Goal: Task Accomplishment & Management: Manage account settings

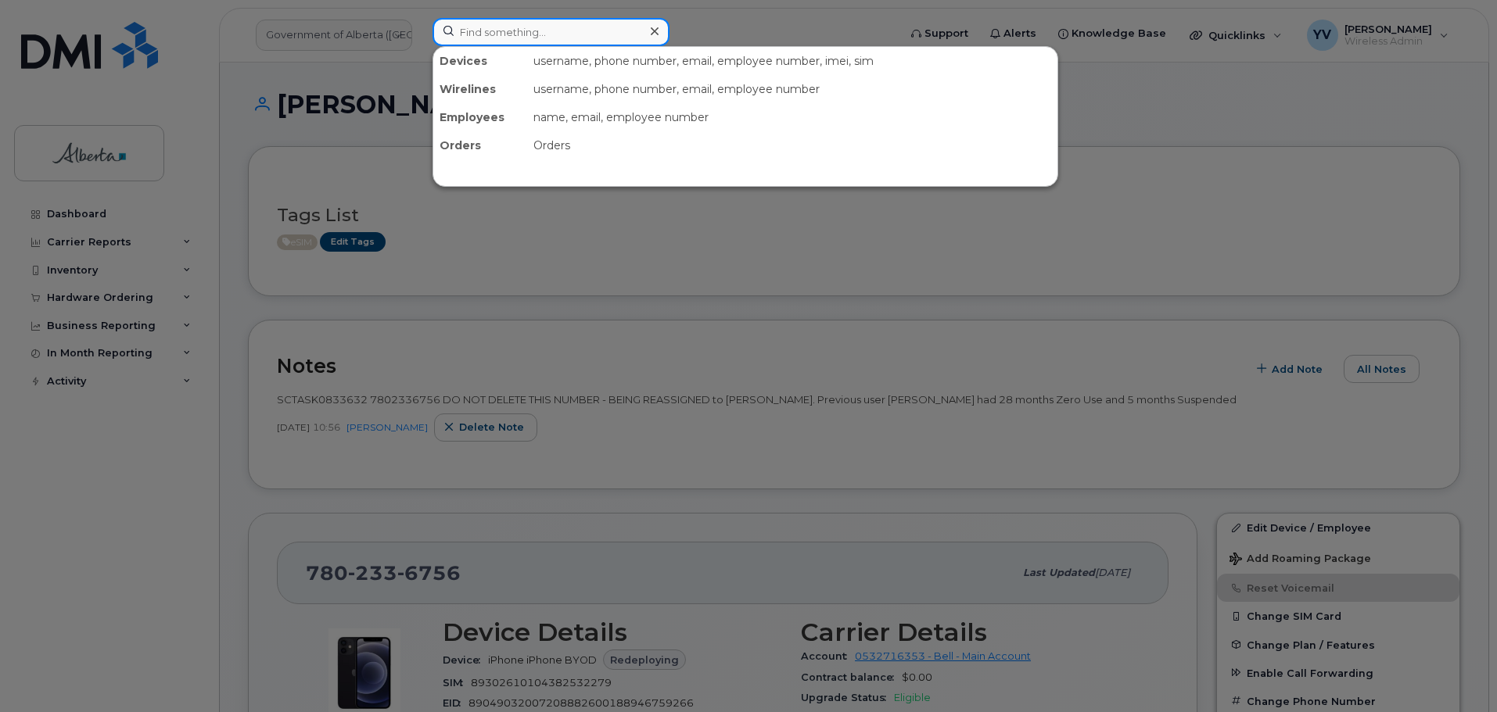
click at [469, 39] on input at bounding box center [550, 32] width 237 height 28
paste input "5873982140"
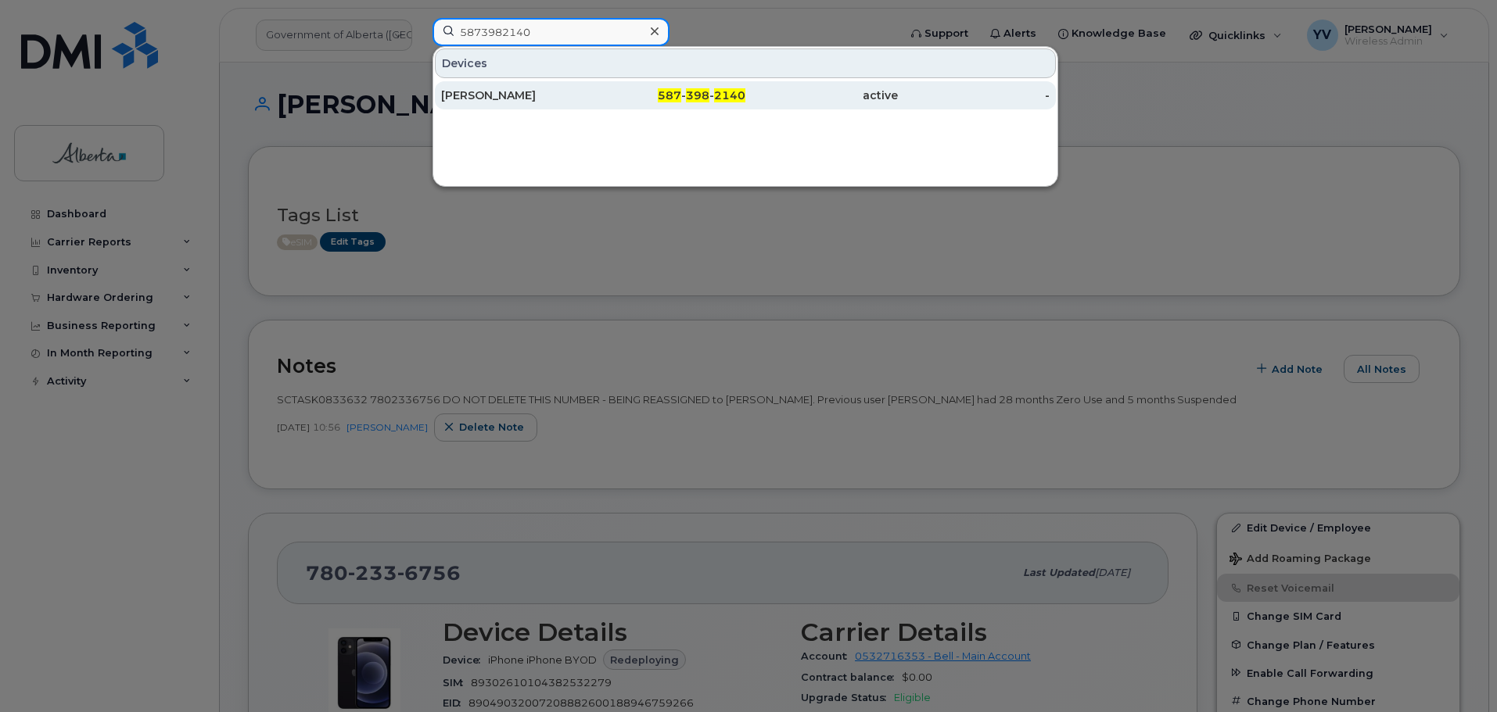
type input "5873982140"
click at [745, 87] on div "587 - 398 - 2140" at bounding box center [821, 95] width 152 height 28
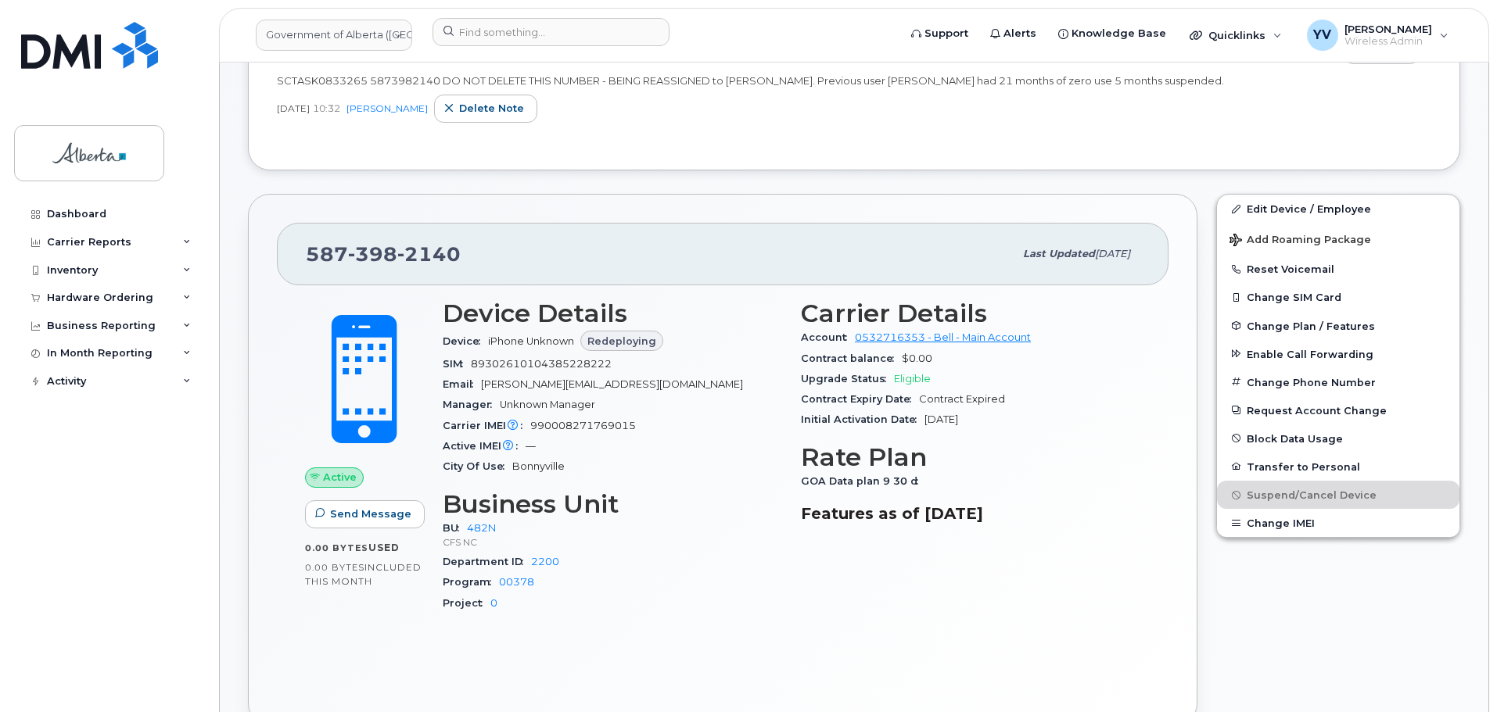
scroll to position [130, 0]
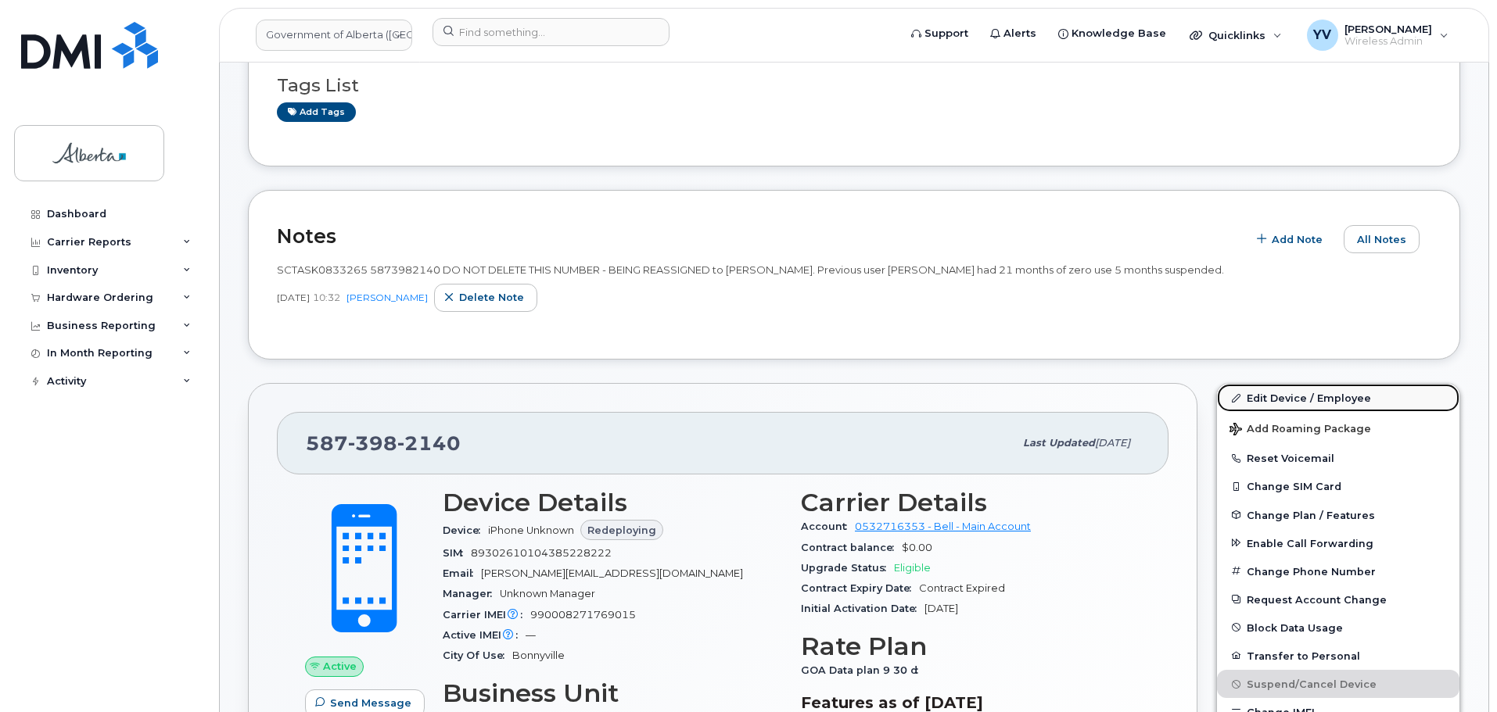
click at [1268, 396] on link "Edit Device / Employee" at bounding box center [1338, 398] width 242 height 28
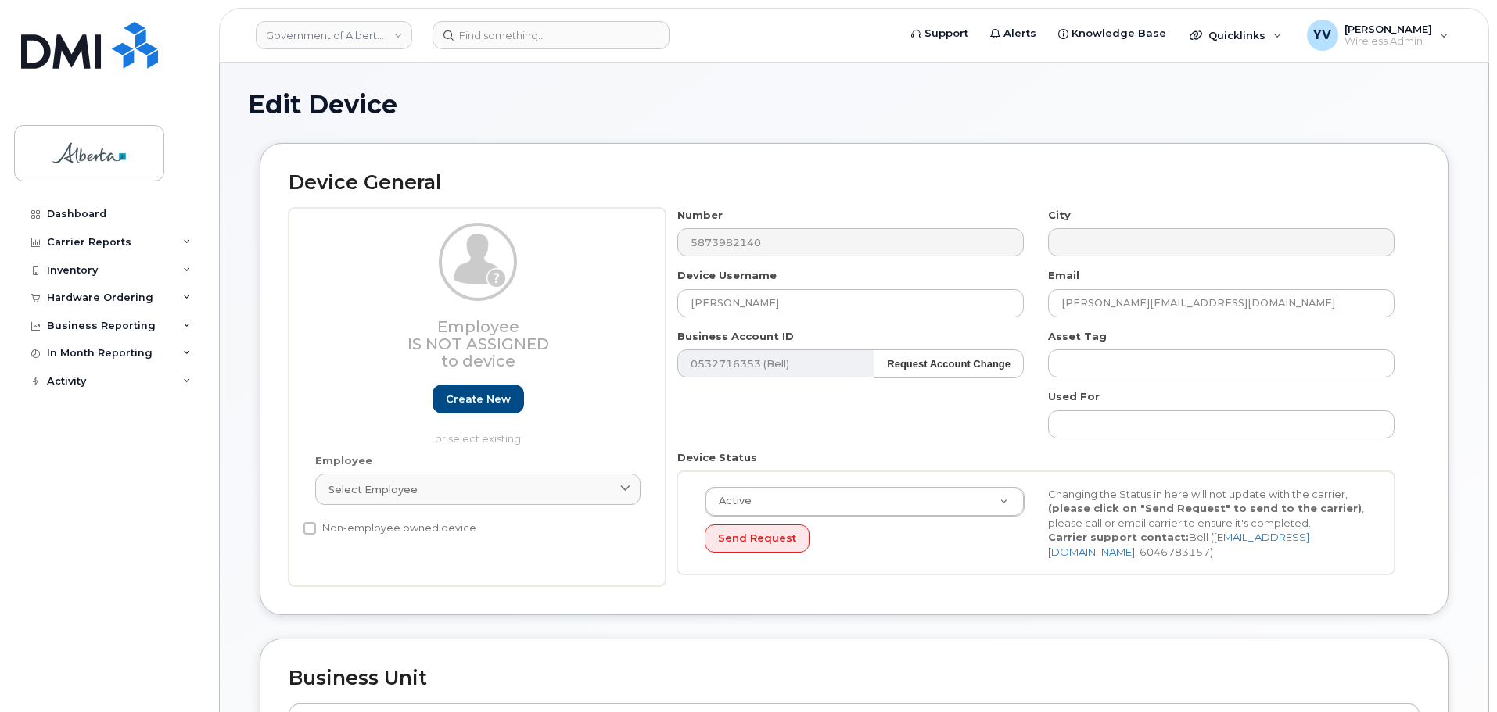
select select "4749731"
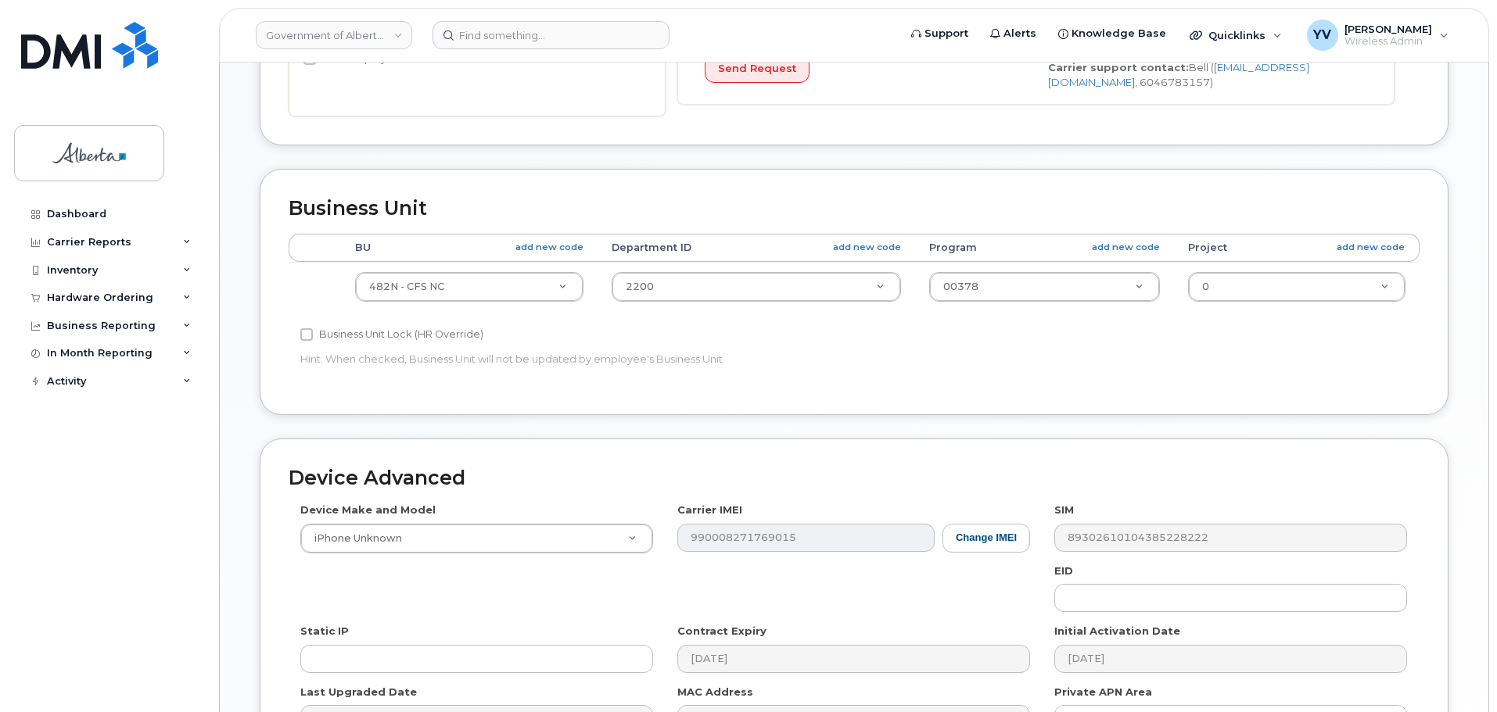
scroll to position [590, 0]
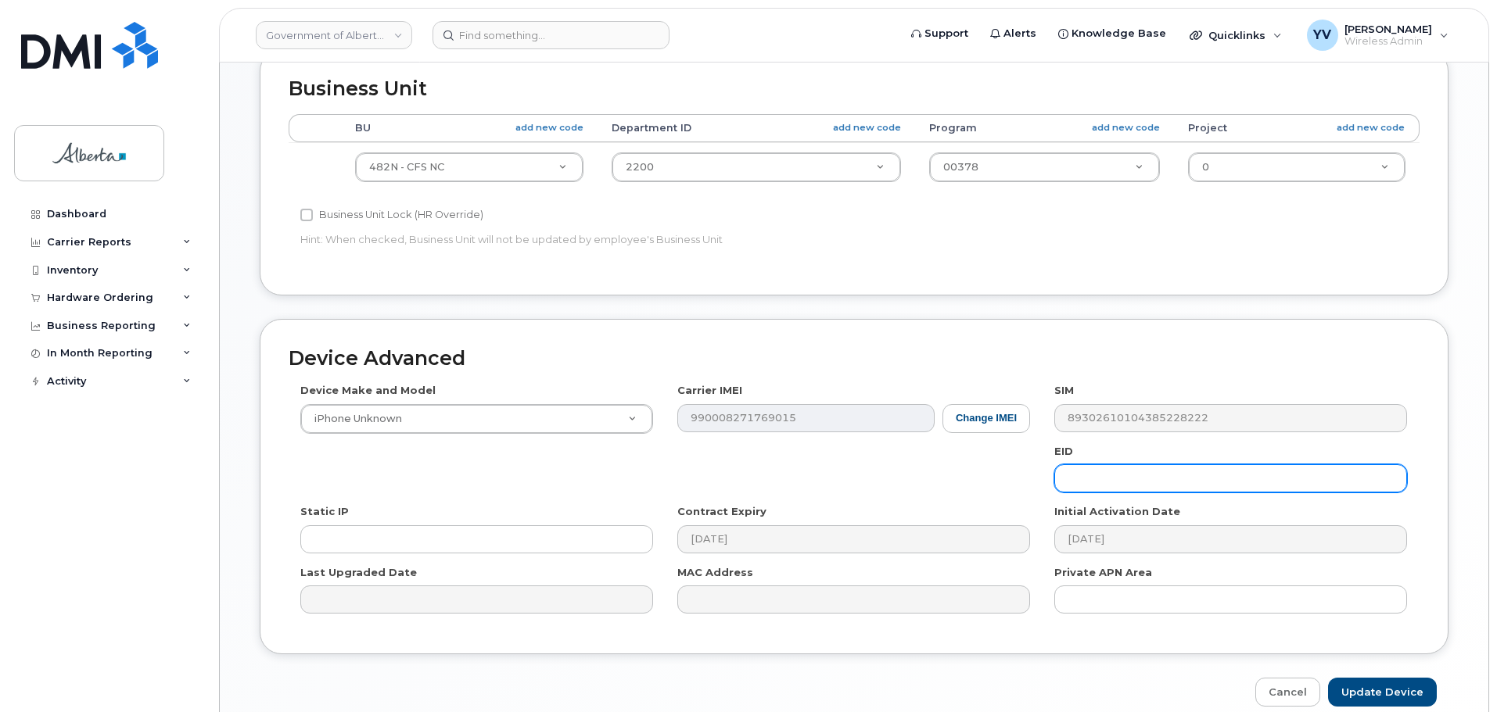
click at [1102, 481] on input "text" at bounding box center [1230, 478] width 353 height 28
paste input "89049032007208882600189458335423"
type input "89049032007208882600189458335423"
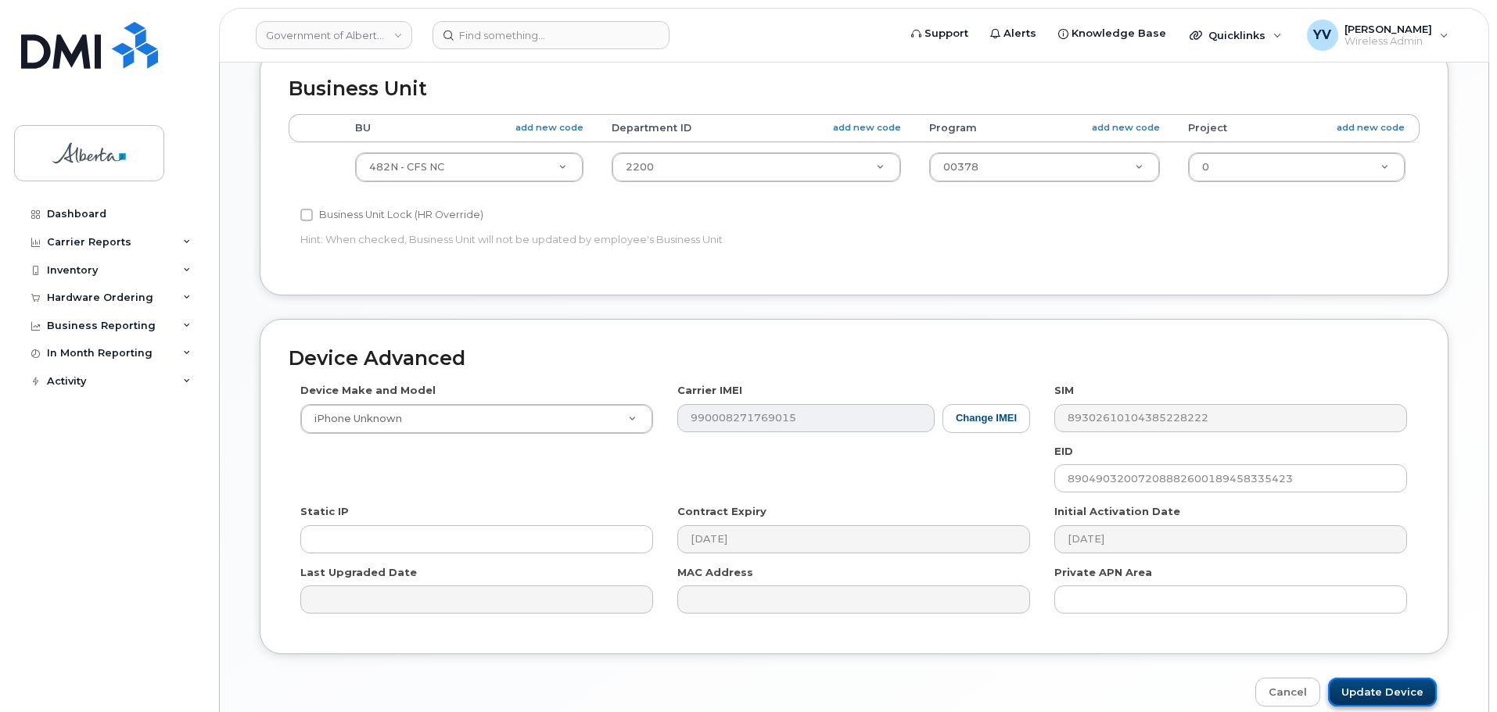
click at [1358, 694] on input "Update Device" at bounding box center [1382, 692] width 109 height 29
type input "Saving..."
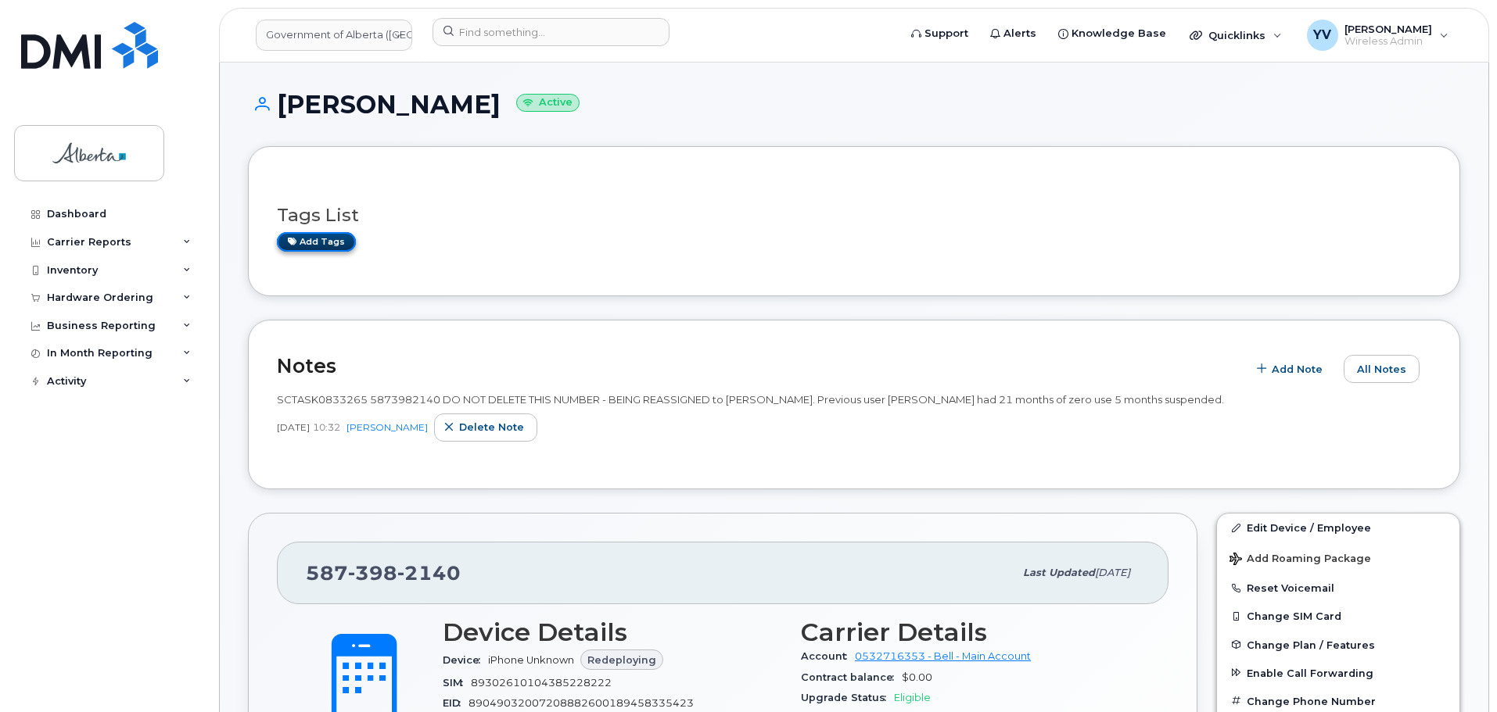
click at [309, 235] on link "Add tags" at bounding box center [316, 242] width 79 height 20
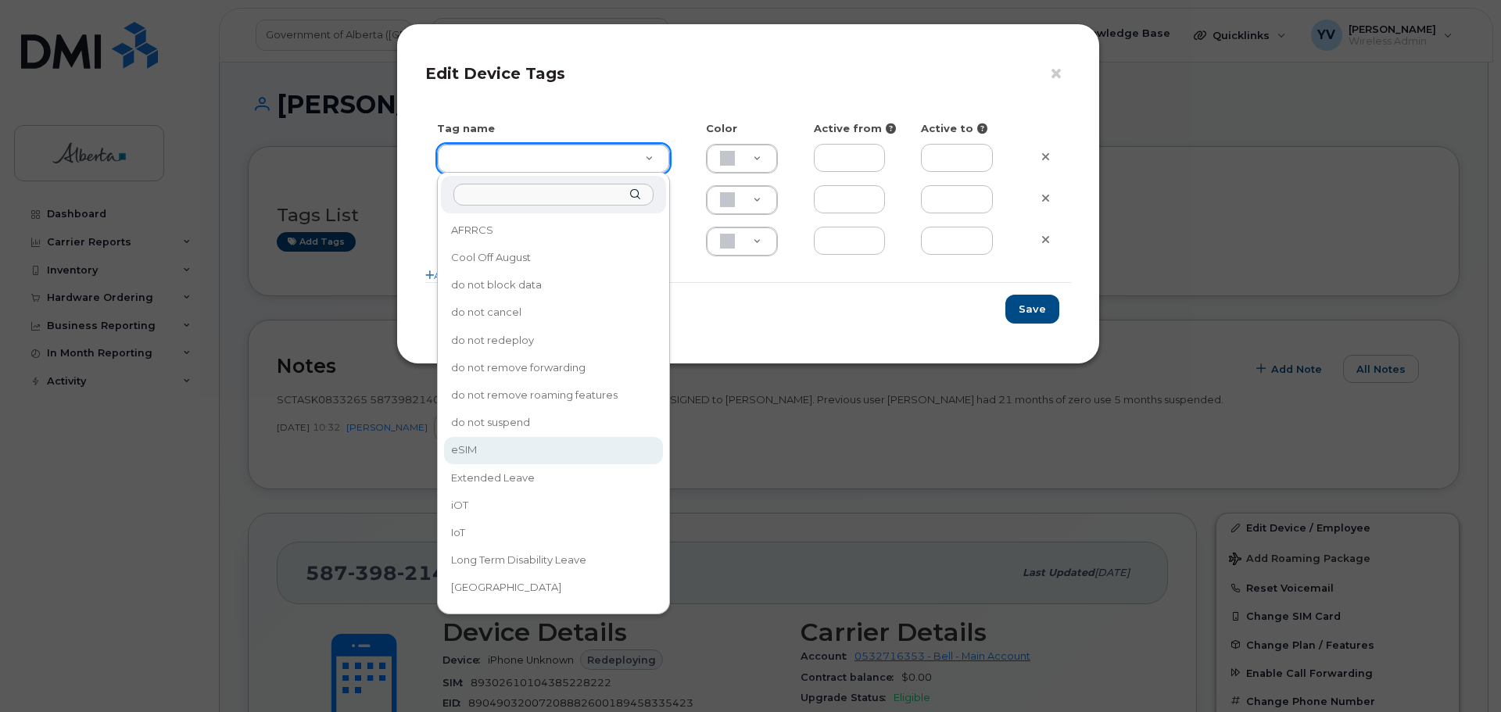
type input "eSIM"
type input "D6CDC1"
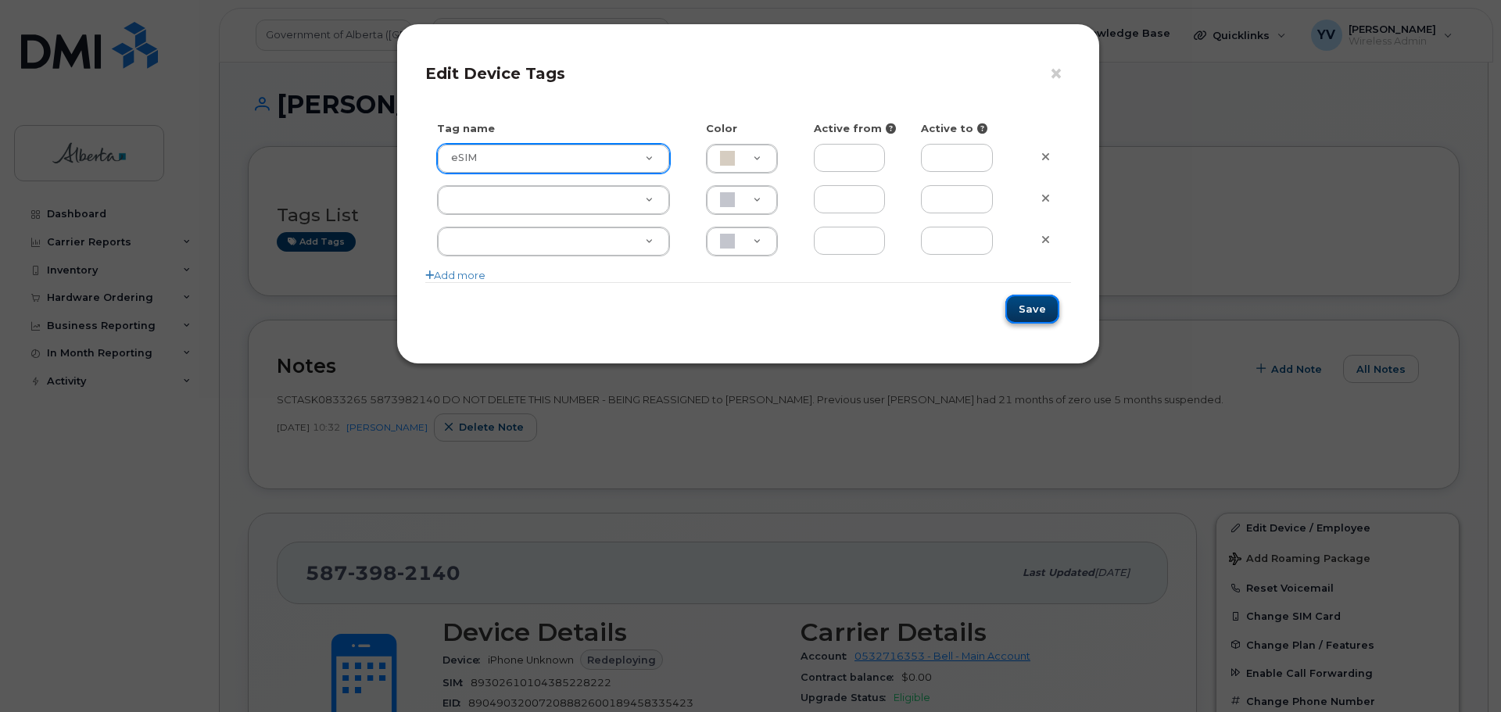
click at [1040, 306] on button "Save" at bounding box center [1033, 309] width 54 height 29
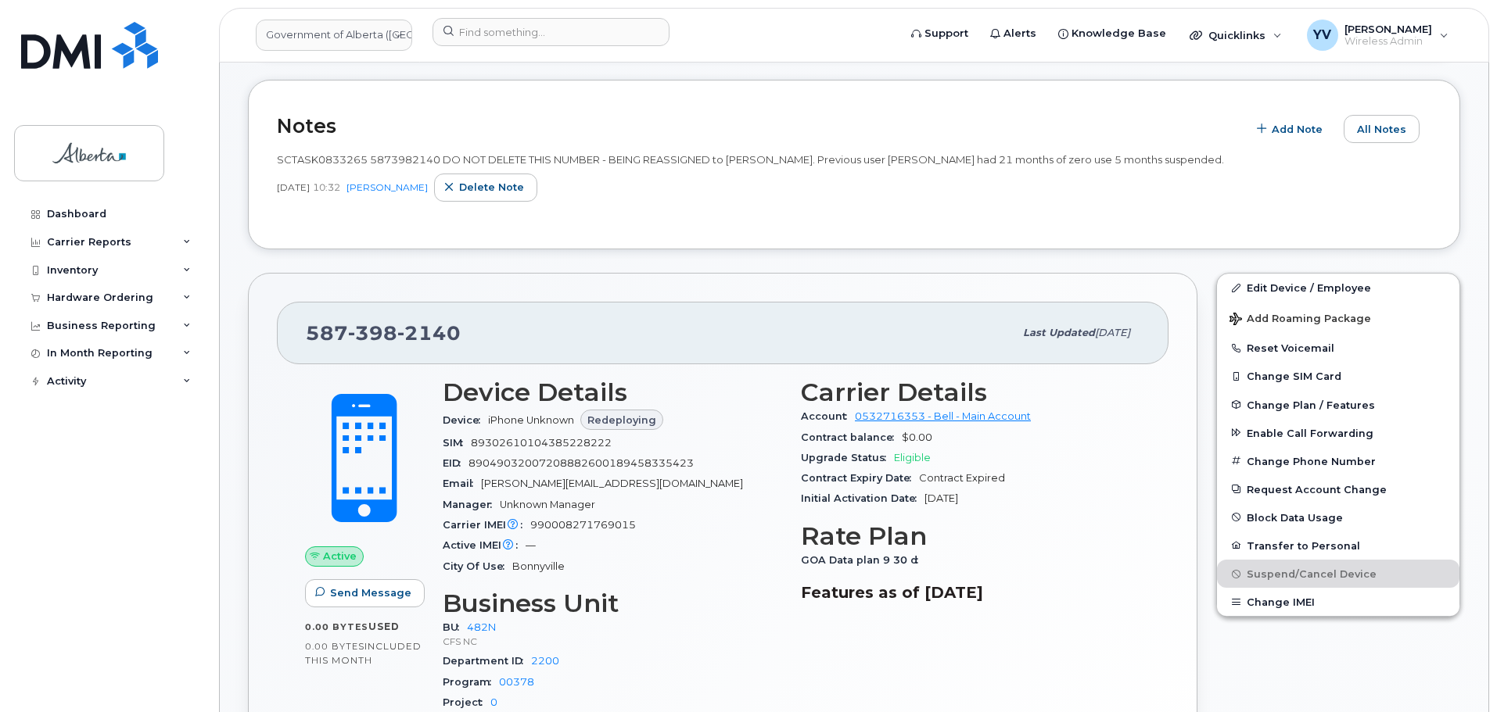
scroll to position [243, 0]
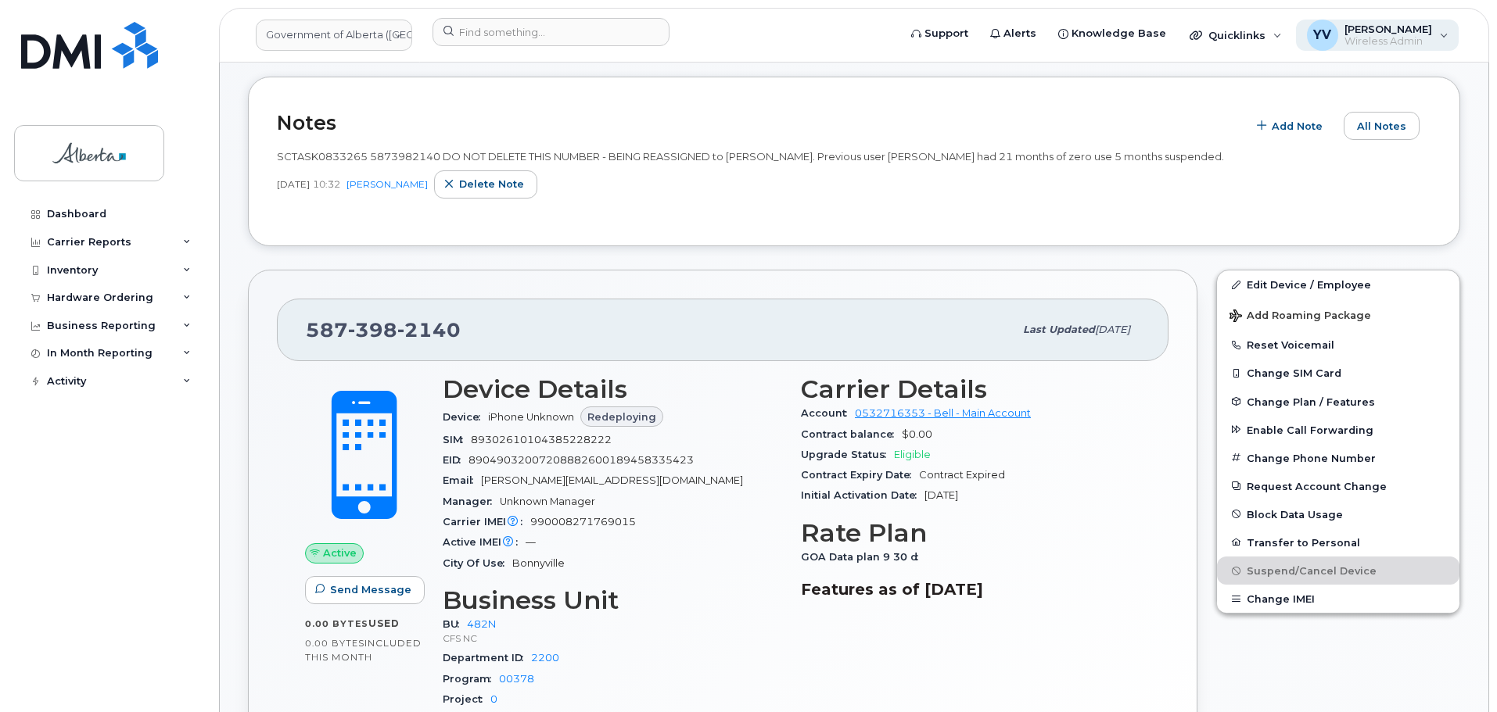
click at [1444, 32] on div "YV Yen Vong Wireless Admin" at bounding box center [1377, 35] width 163 height 31
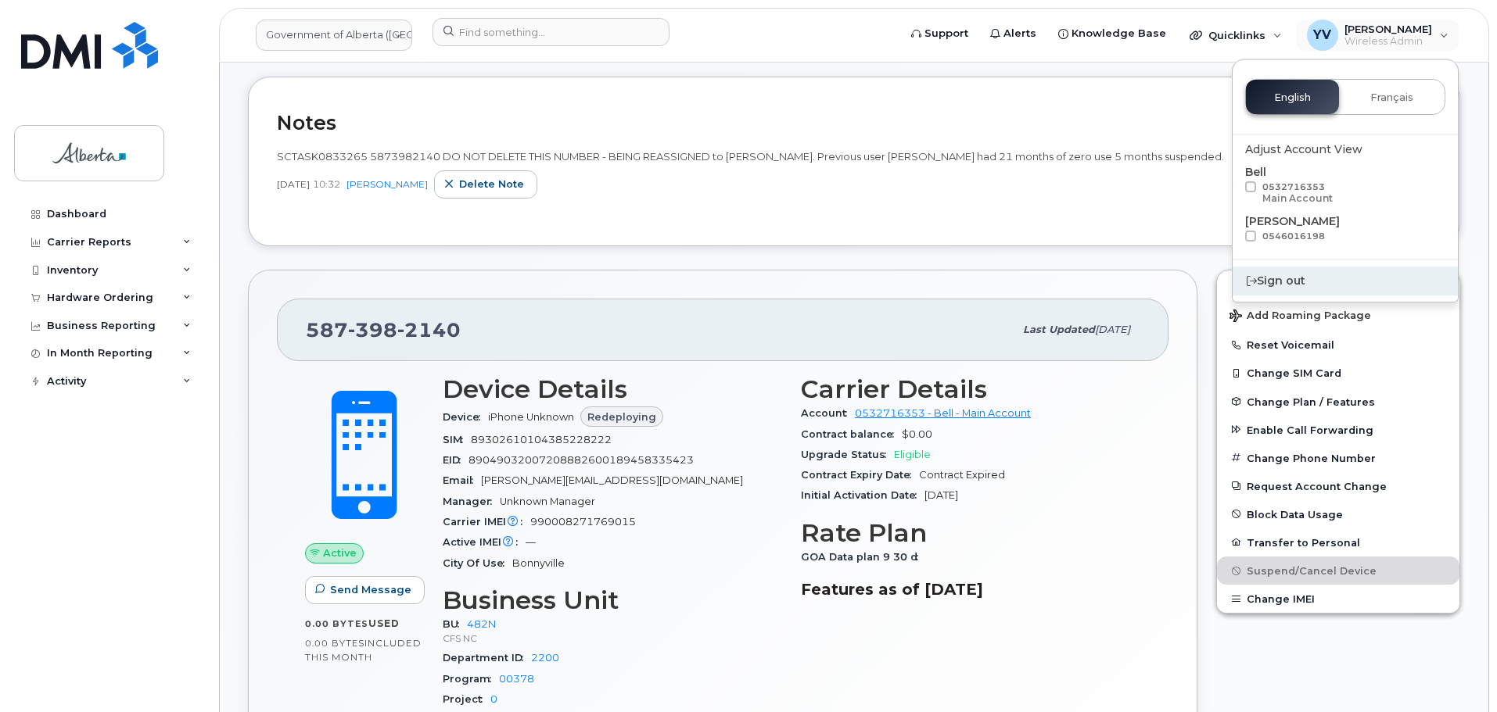
click at [1282, 278] on div "Sign out" at bounding box center [1344, 281] width 225 height 29
